Goal: Task Accomplishment & Management: Complete application form

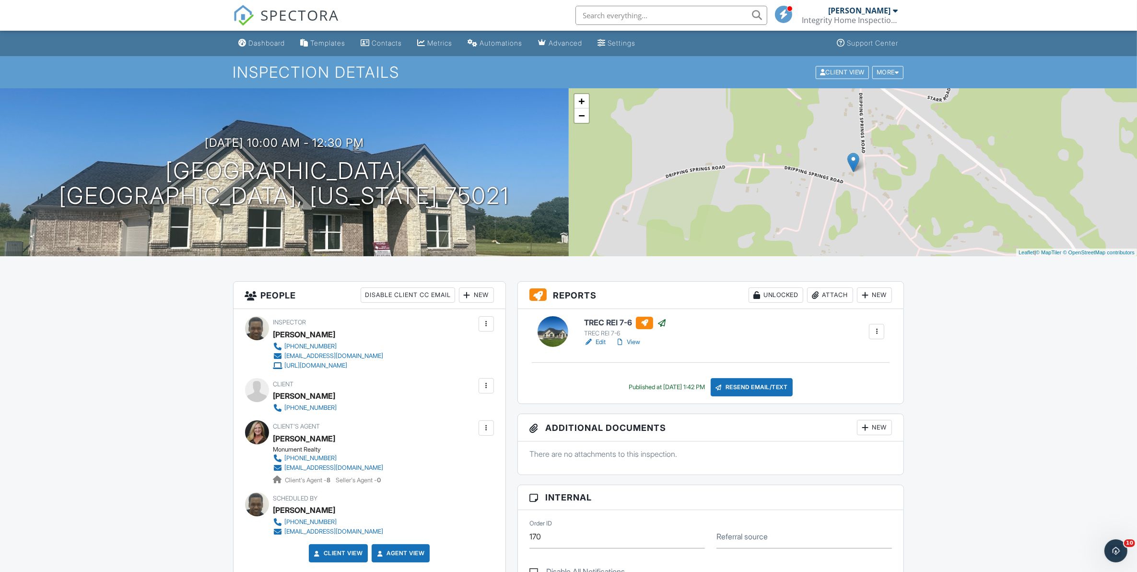
click at [265, 44] on div "Dashboard" at bounding box center [267, 43] width 36 height 8
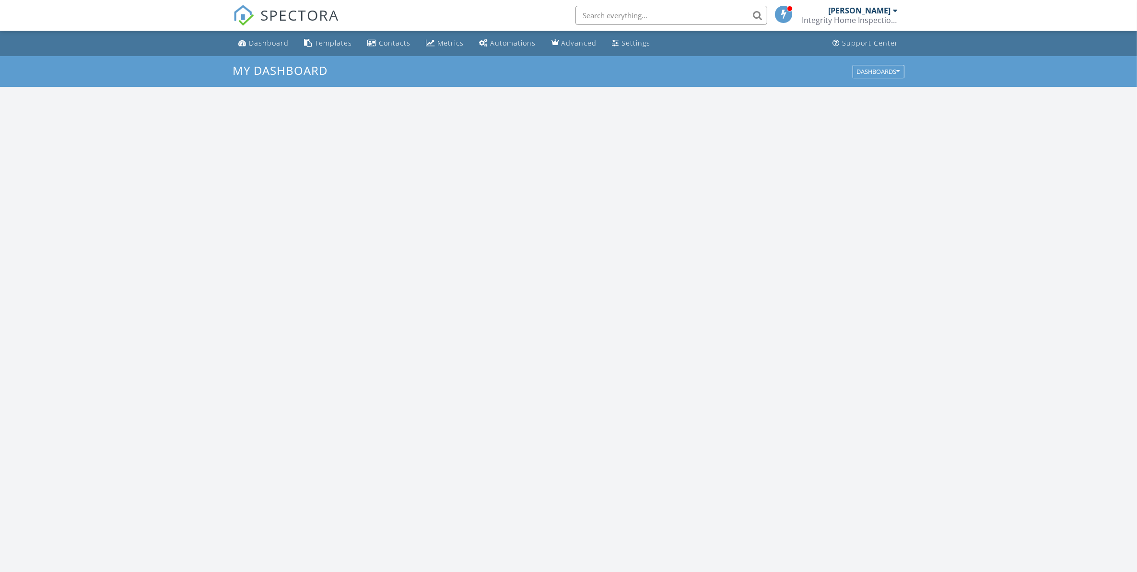
scroll to position [891, 1156]
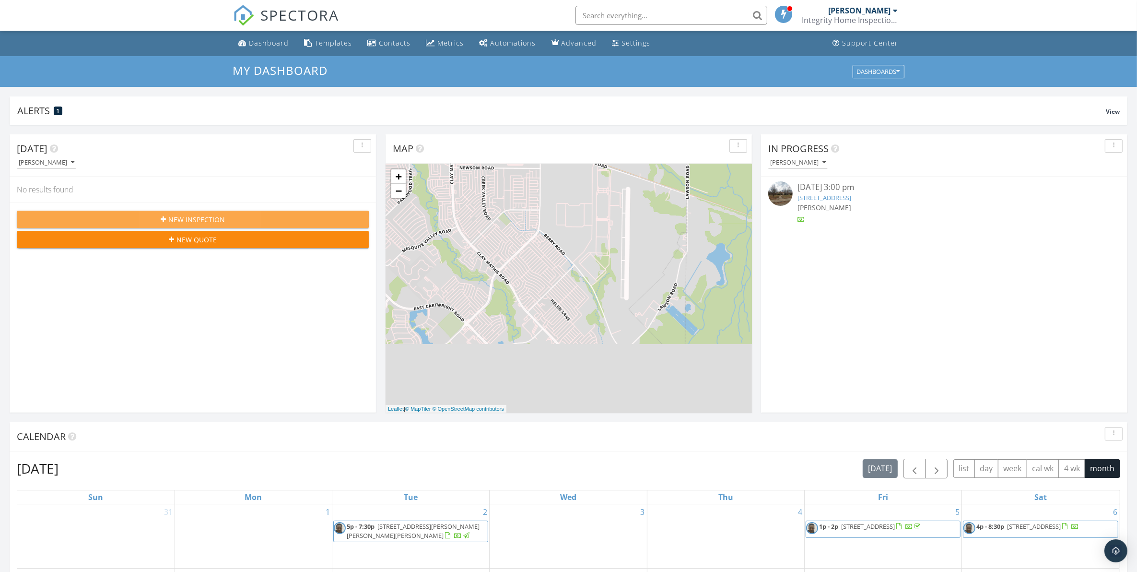
click at [201, 219] on span "New Inspection" at bounding box center [196, 219] width 57 height 10
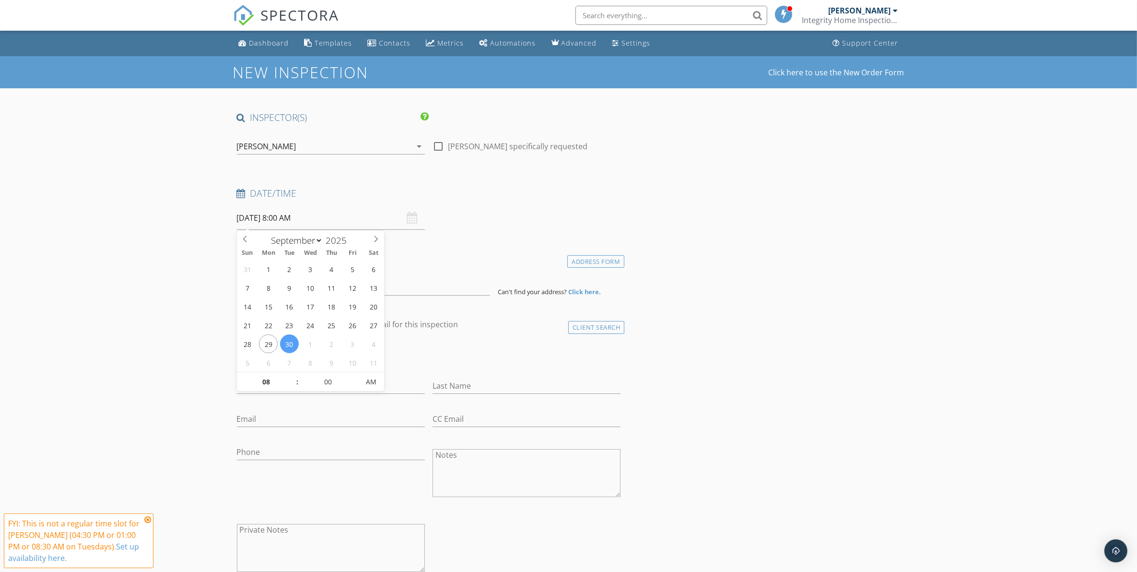
click at [284, 215] on input "09/30/2025 8:00 AM" at bounding box center [331, 217] width 188 height 23
type input "09"
type input "09/30/2025 9:00 AM"
click at [293, 376] on span at bounding box center [292, 377] width 7 height 10
type input "10"
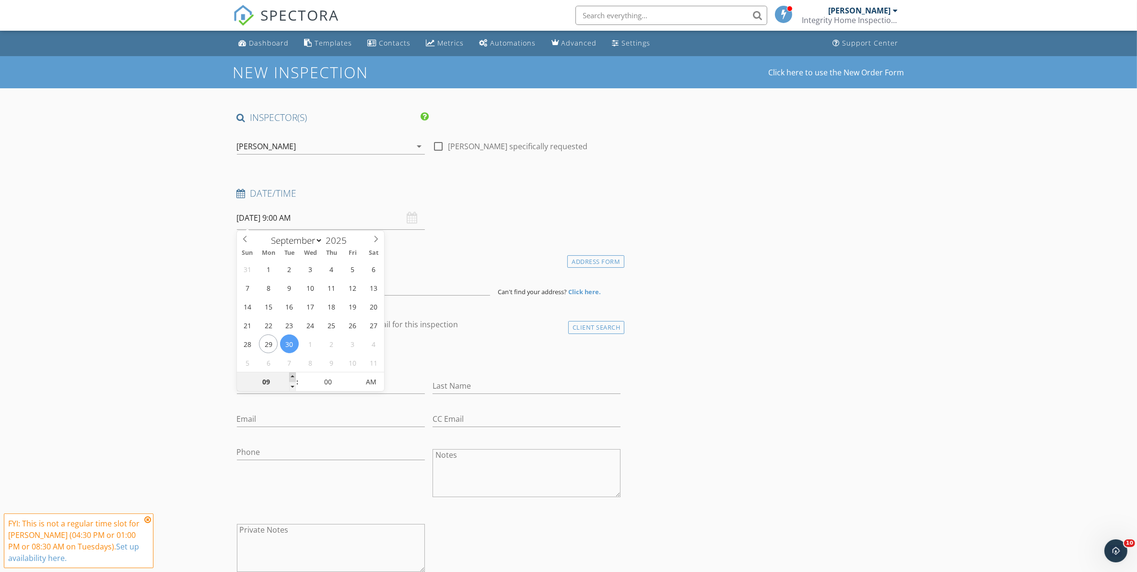
type input "09/30/2025 10:00 AM"
click at [293, 376] on span at bounding box center [292, 377] width 7 height 10
type input "11"
type input "09/30/2025 11:00 AM"
click at [293, 376] on span at bounding box center [292, 377] width 7 height 10
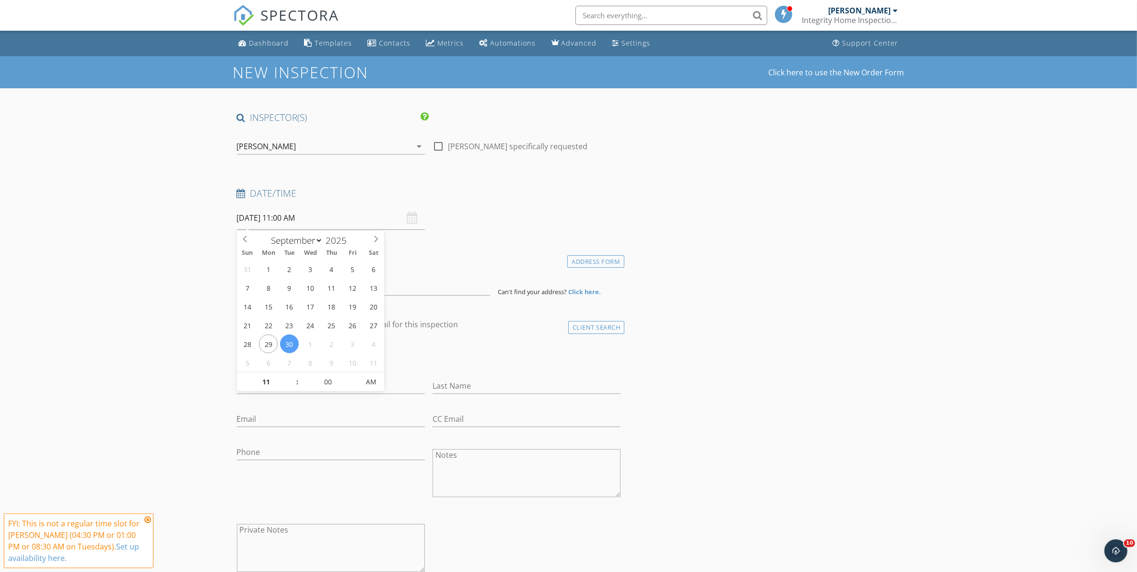
drag, startPoint x: 146, startPoint y: 518, endPoint x: 170, endPoint y: 493, distance: 34.9
click at [147, 518] on icon at bounding box center [147, 520] width 7 height 8
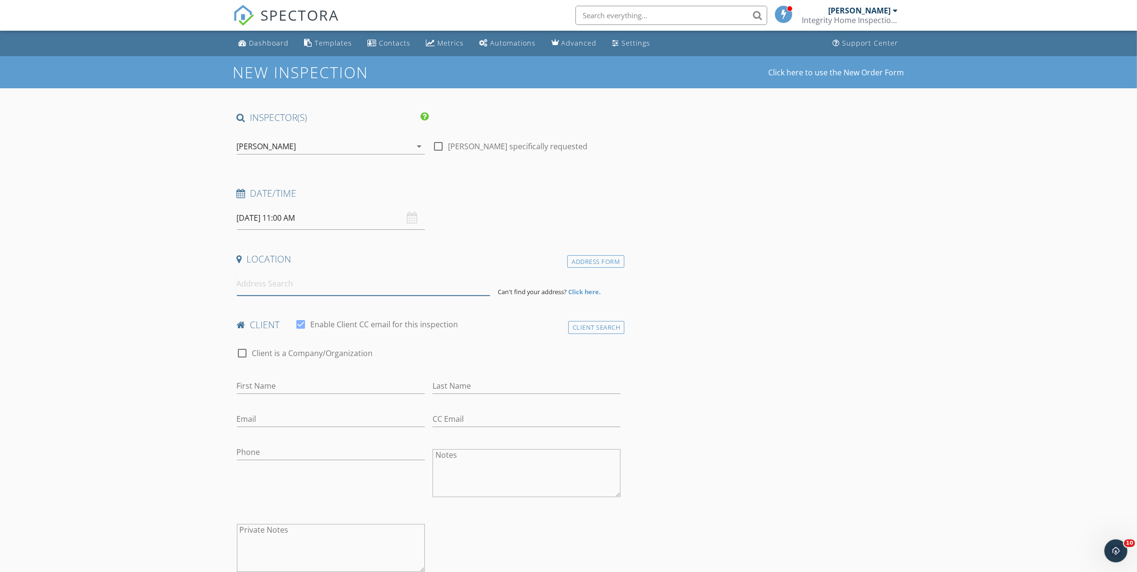
click at [268, 284] on input at bounding box center [363, 283] width 253 height 23
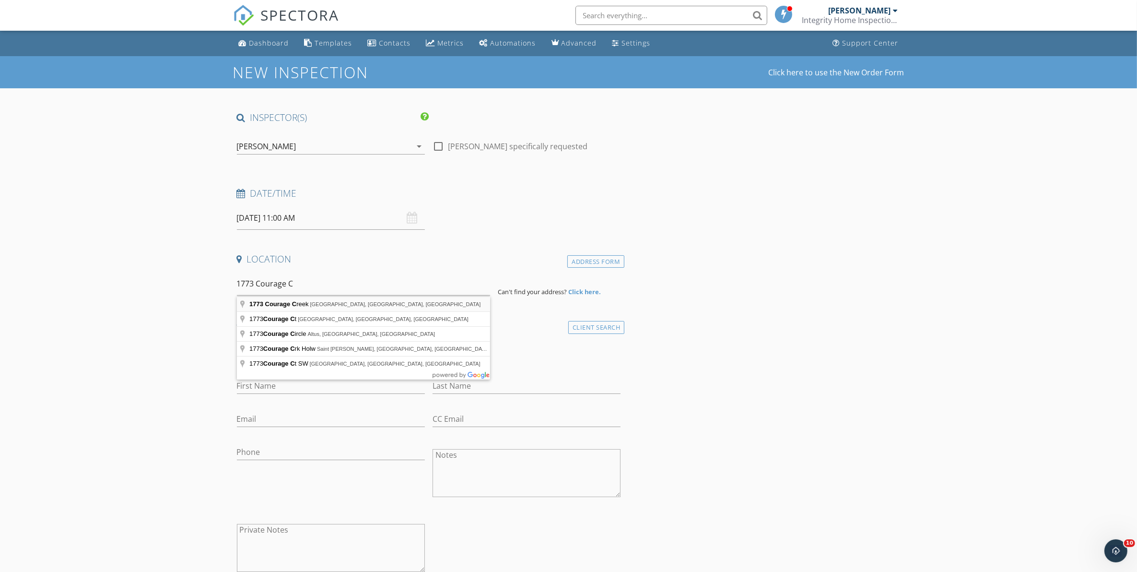
type input "1773 Courage Creek, Crandall, TX, USA"
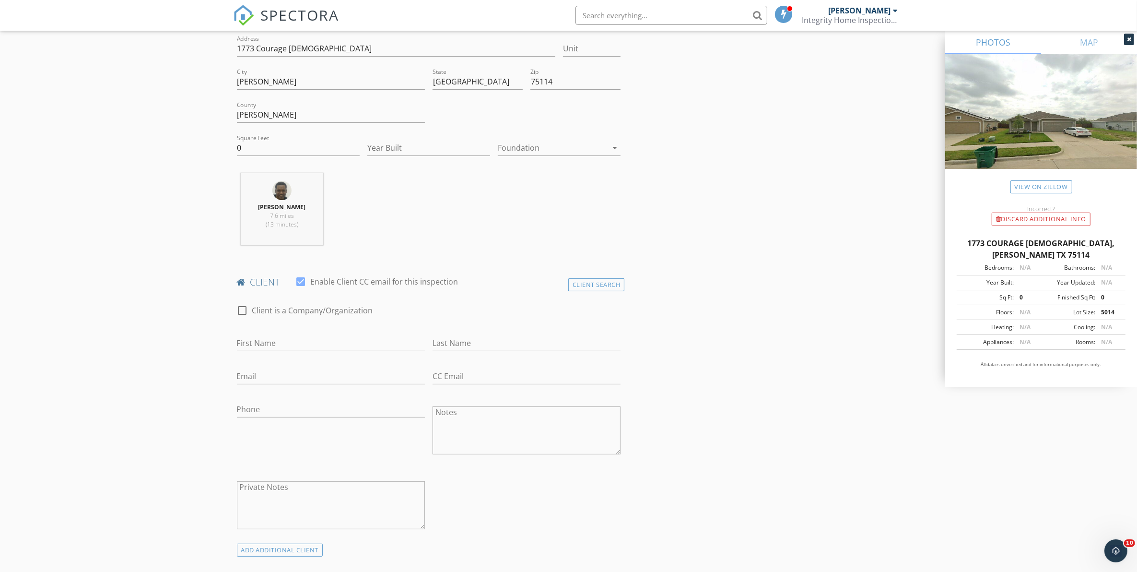
scroll to position [240, 0]
click at [339, 343] on input "First Name" at bounding box center [331, 342] width 188 height 16
type input "Vemiah"
type input "Mallet"
click at [279, 378] on input "Email" at bounding box center [331, 375] width 188 height 16
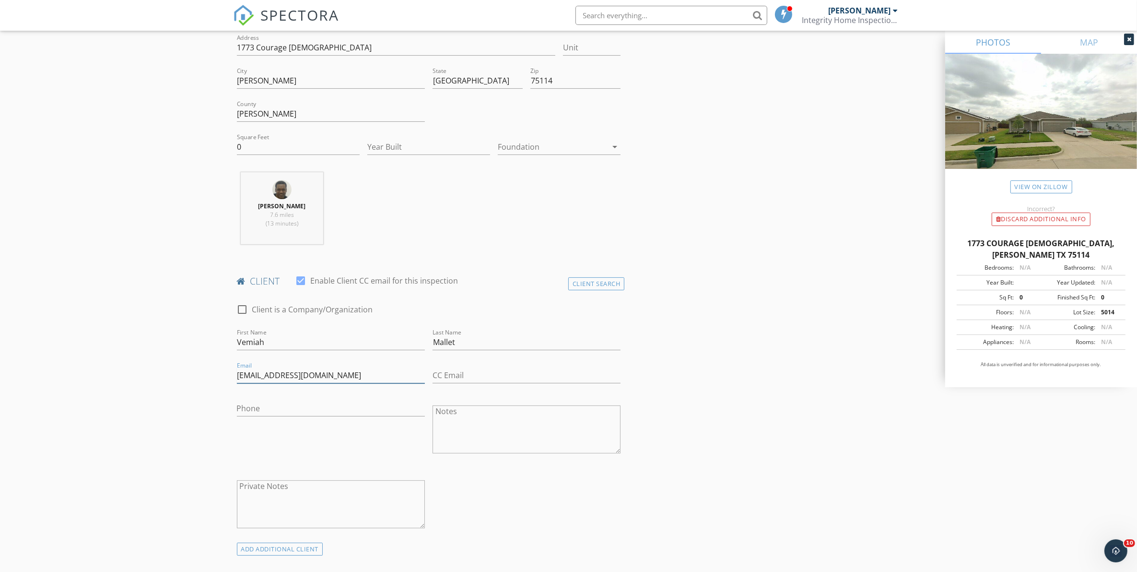
type input "[EMAIL_ADDRESS][DOMAIN_NAME]"
click at [268, 405] on input "Phone" at bounding box center [331, 408] width 188 height 16
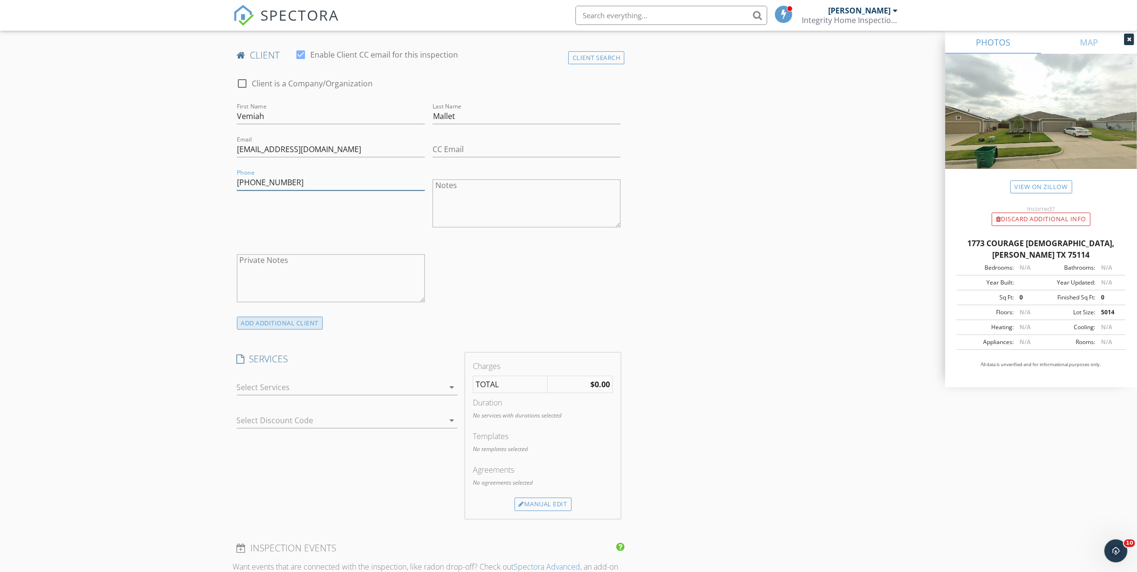
scroll to position [480, 0]
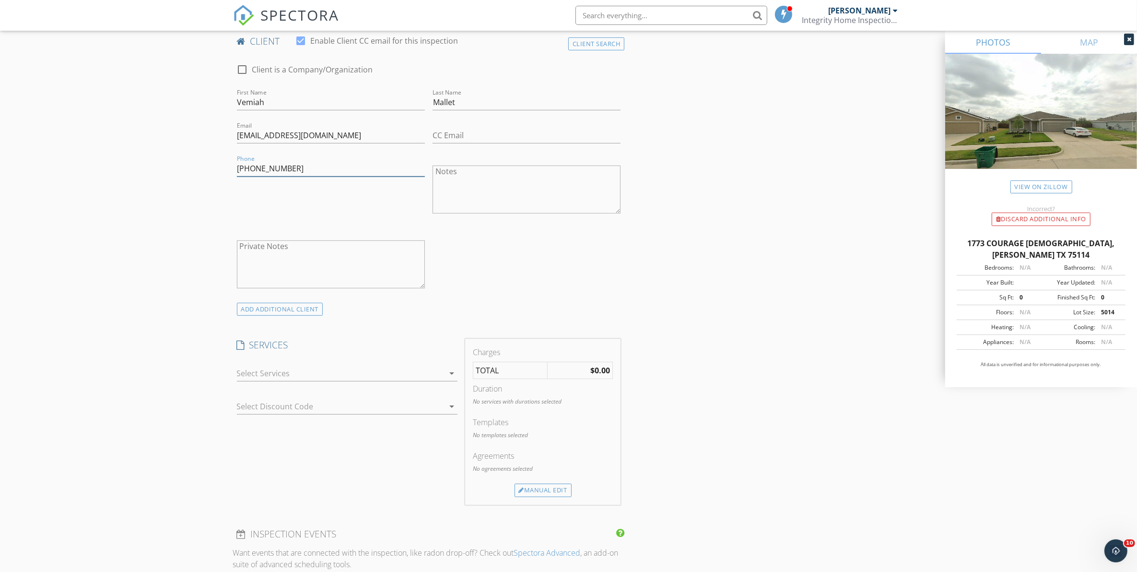
type input "214-846-9730"
click at [301, 378] on div at bounding box center [340, 372] width 207 height 15
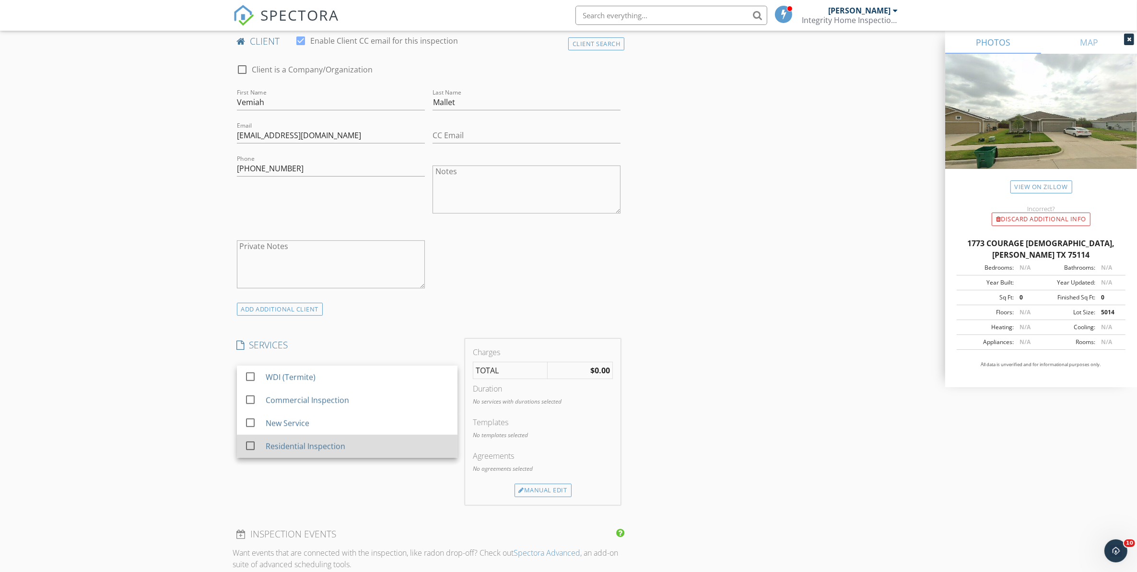
click at [250, 449] on div at bounding box center [250, 445] width 16 height 16
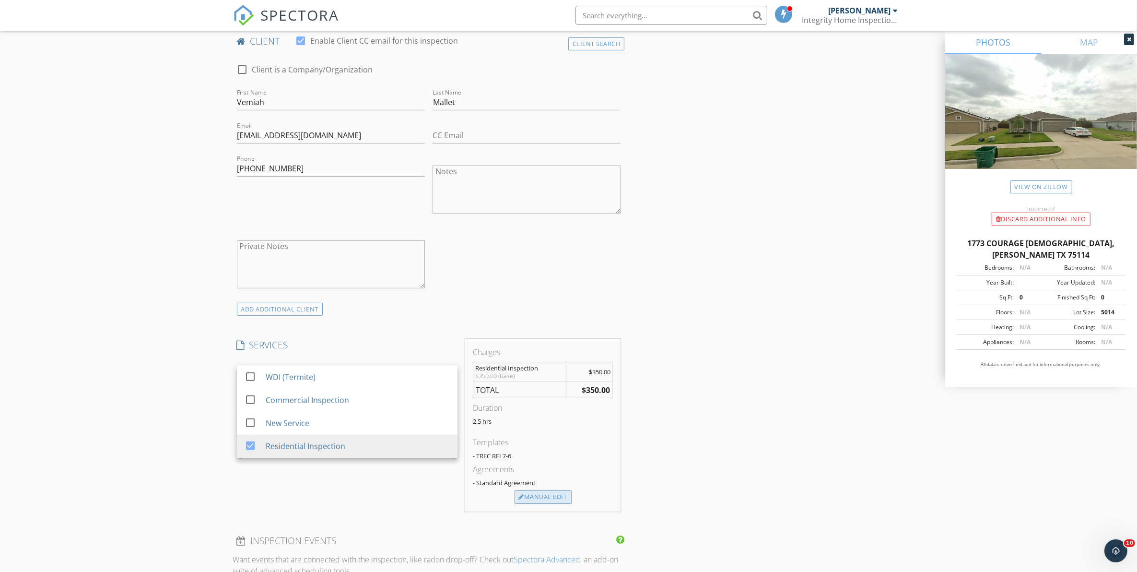
click at [526, 497] on div "Manual Edit" at bounding box center [543, 496] width 57 height 13
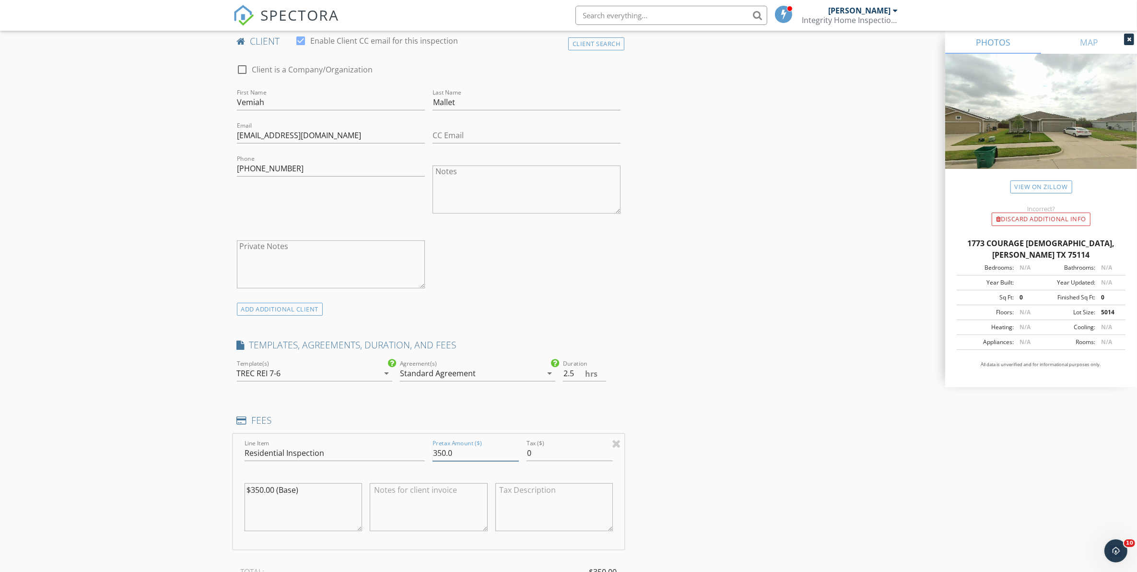
click at [442, 451] on input "350.0" at bounding box center [476, 453] width 86 height 16
type input "400.0"
click at [260, 493] on textarea "$350.00 (Base)" at bounding box center [304, 507] width 118 height 48
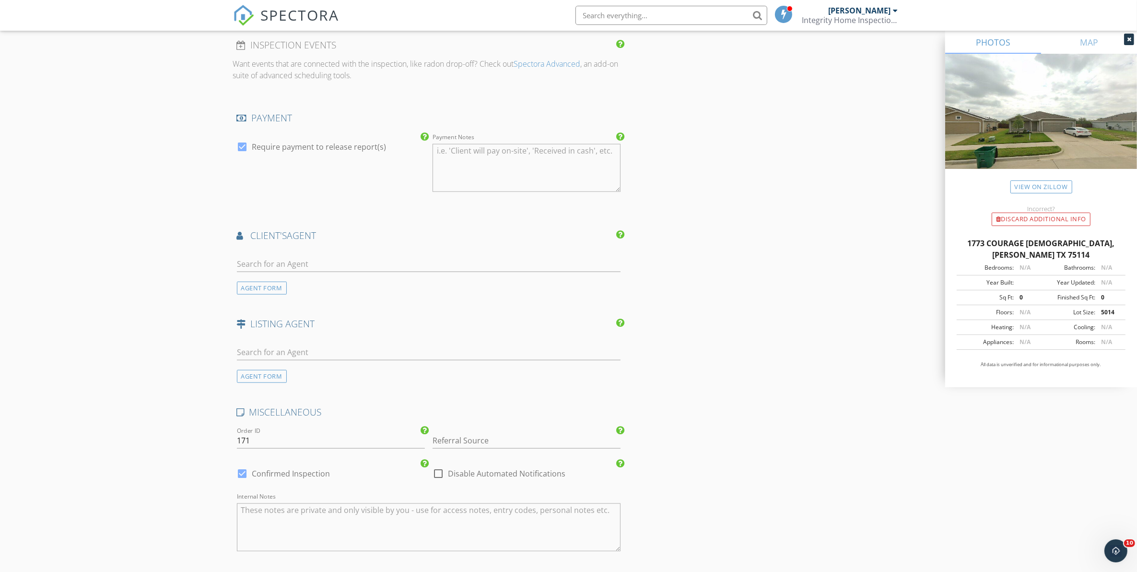
scroll to position [1079, 0]
type textarea "$400.00 (Base)"
click at [288, 260] on input "text" at bounding box center [429, 258] width 384 height 16
type input "bay"
click at [304, 281] on div "BayBay Edwards" at bounding box center [293, 279] width 59 height 12
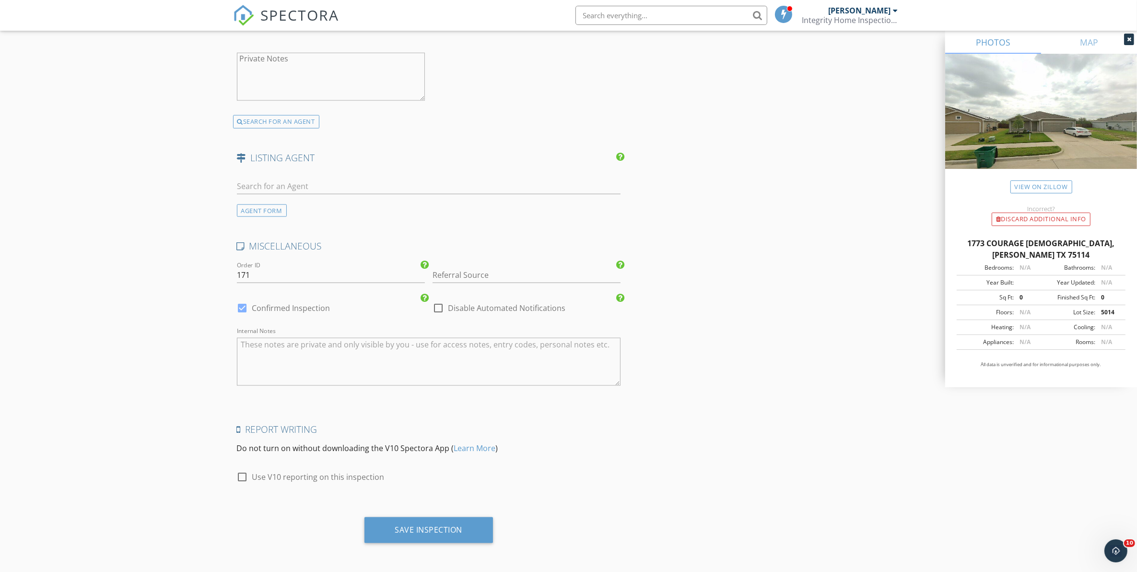
scroll to position [1459, 0]
click at [238, 475] on div at bounding box center [243, 475] width 16 height 16
checkbox input "true"
click at [449, 530] on div "Save Inspection" at bounding box center [429, 528] width 68 height 10
